Goal: Information Seeking & Learning: Understand process/instructions

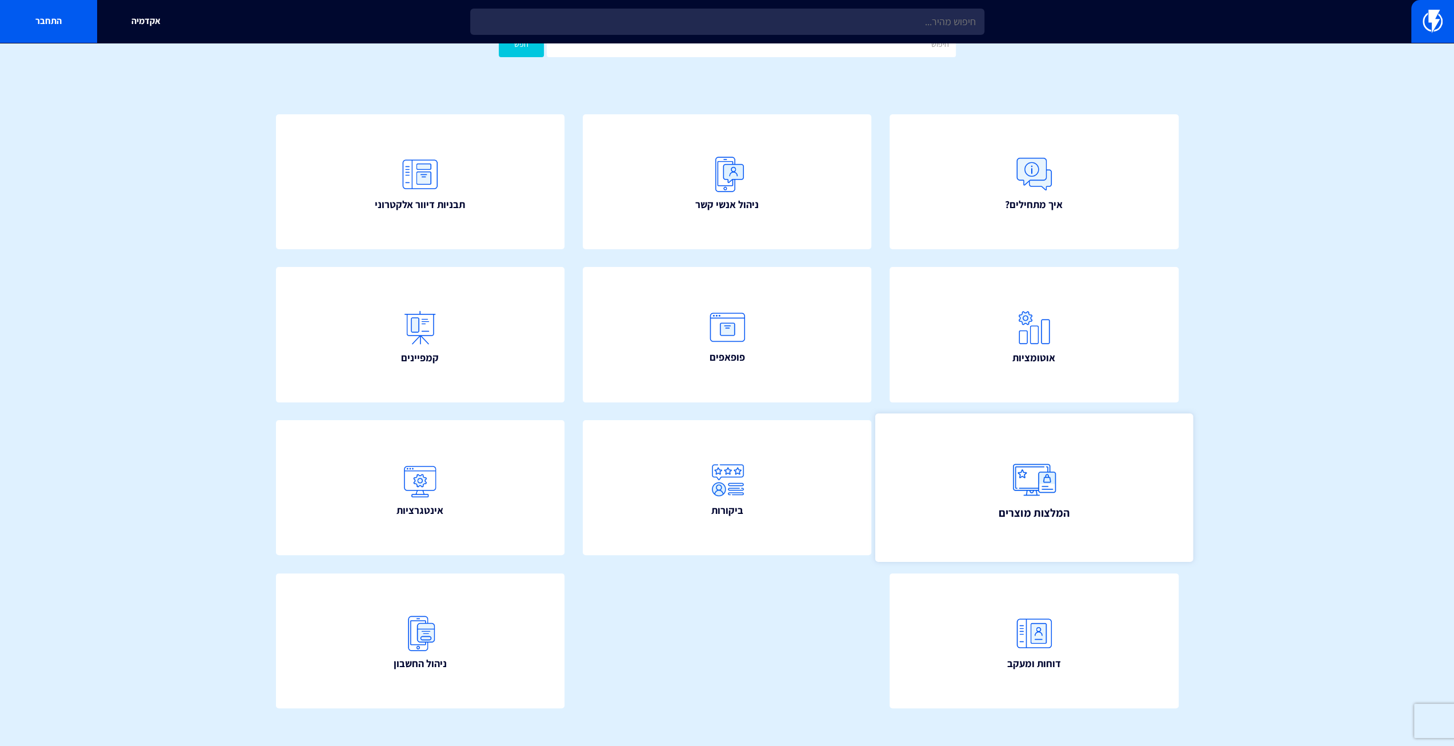
scroll to position [71, 0]
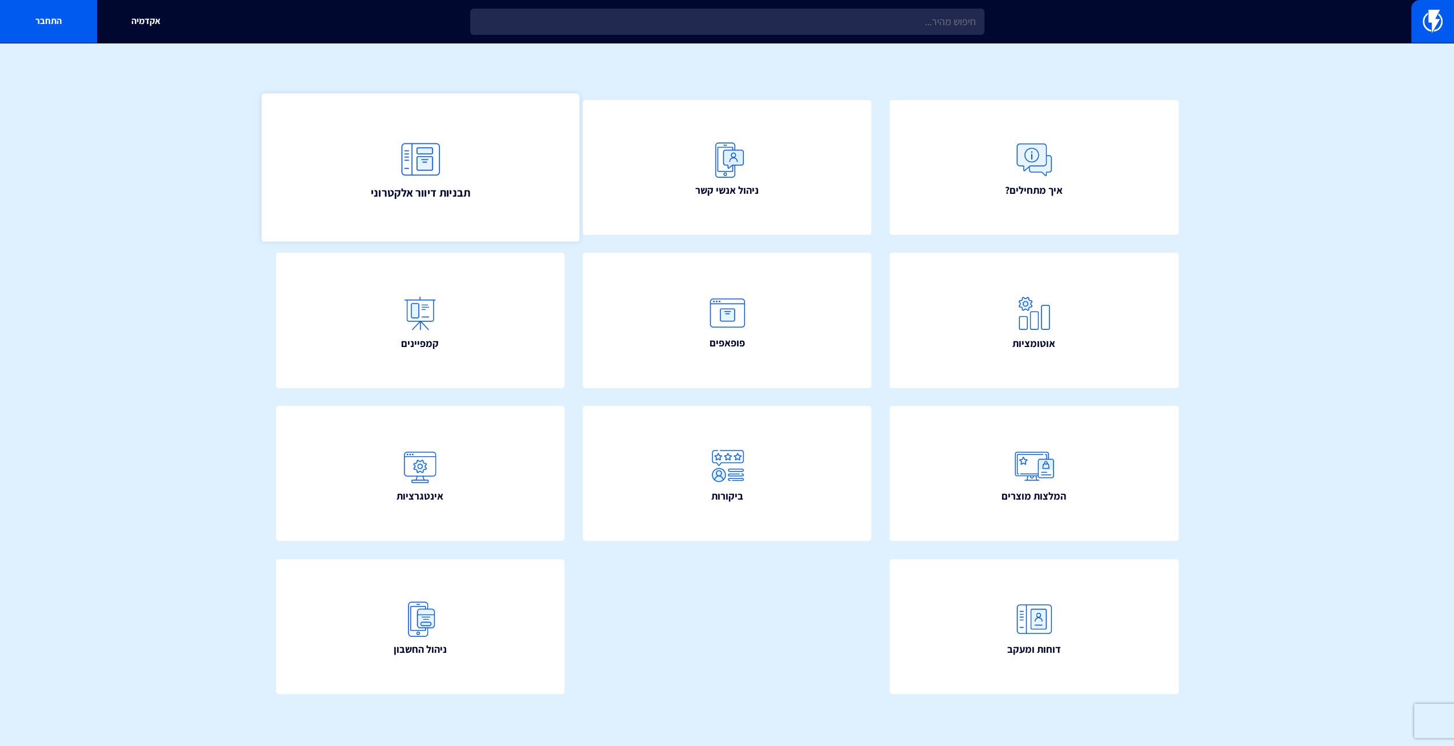
click at [424, 166] on img at bounding box center [420, 159] width 50 height 50
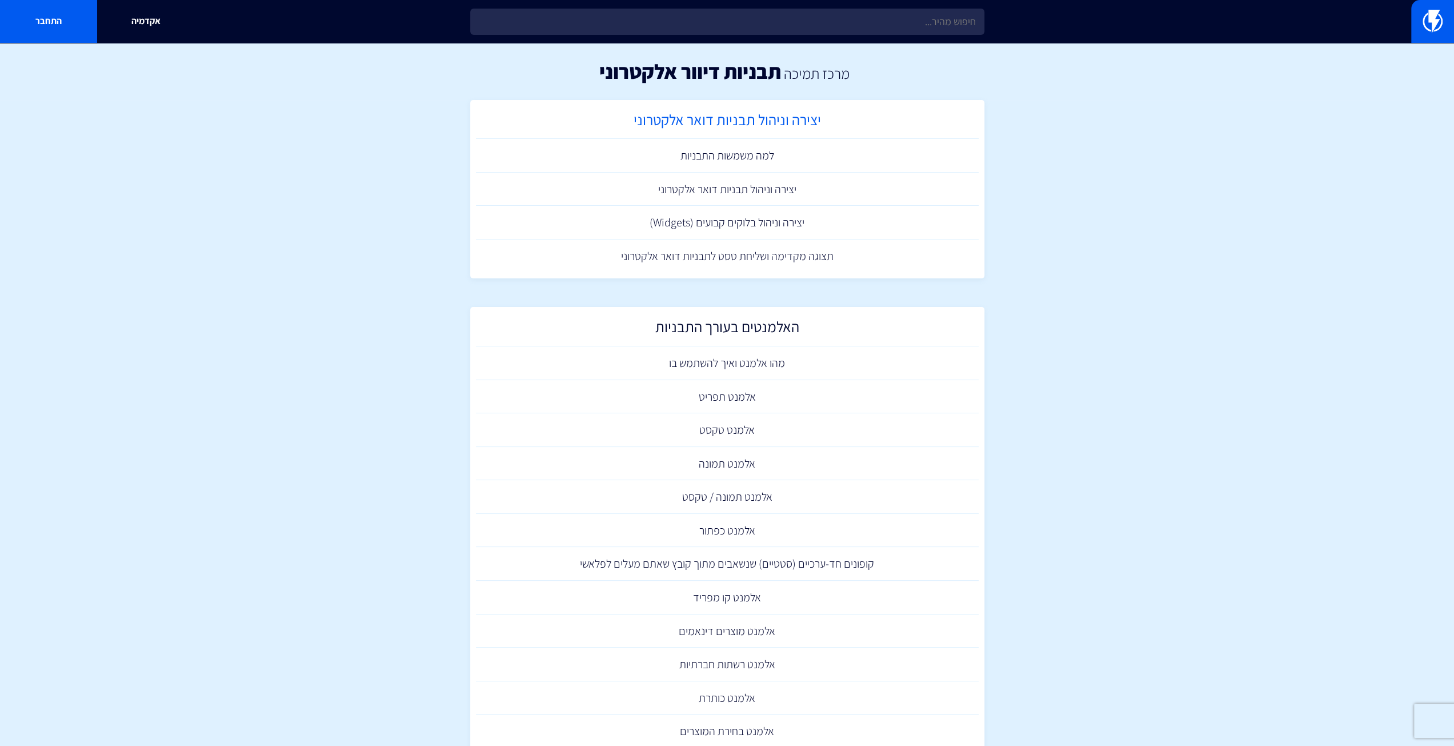
click at [761, 123] on h2 "יצירה וניהול תבניות דואר אלקטרוני" at bounding box center [727, 122] width 491 height 22
